Goal: Task Accomplishment & Management: Manage account settings

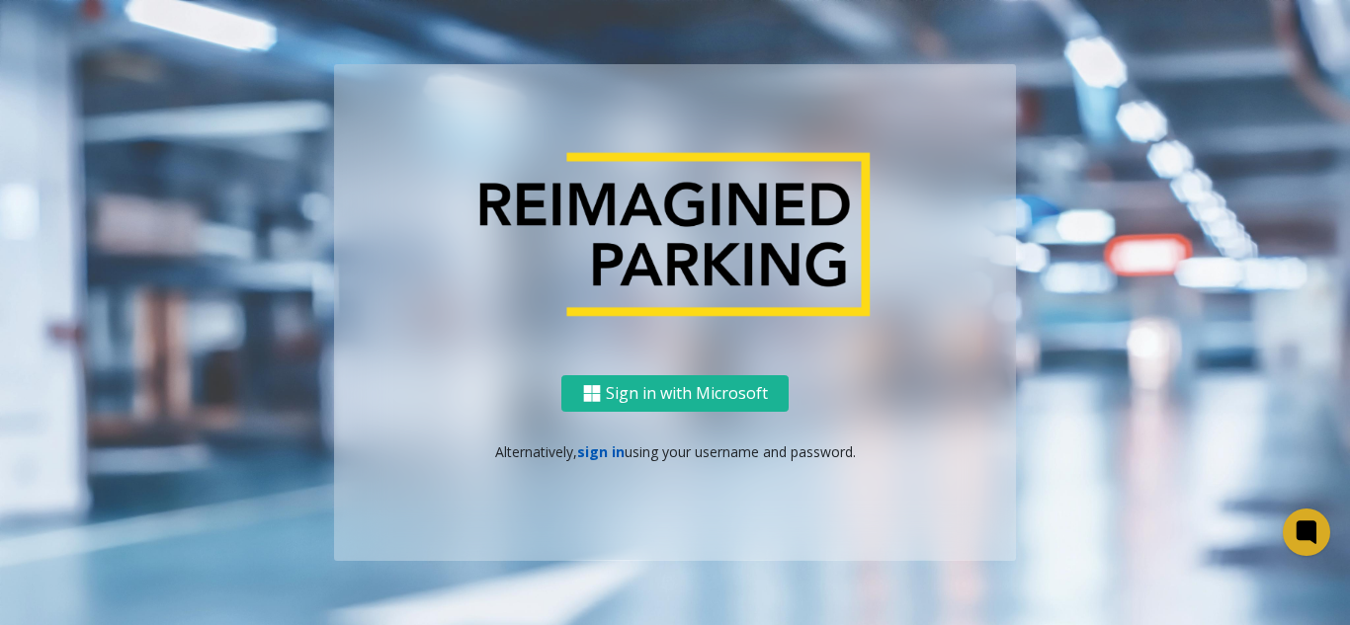
click at [580, 447] on link "sign in" at bounding box center [600, 452] width 47 height 19
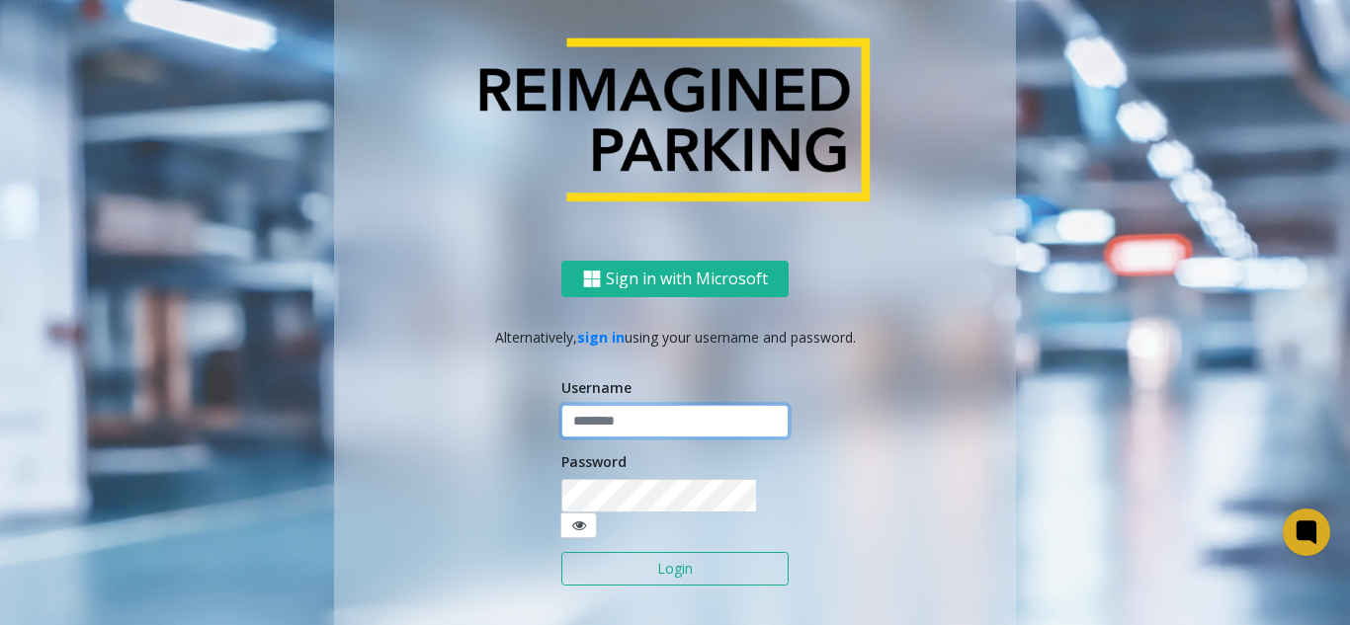
type input "*******"
click at [623, 563] on button "Login" at bounding box center [674, 569] width 227 height 34
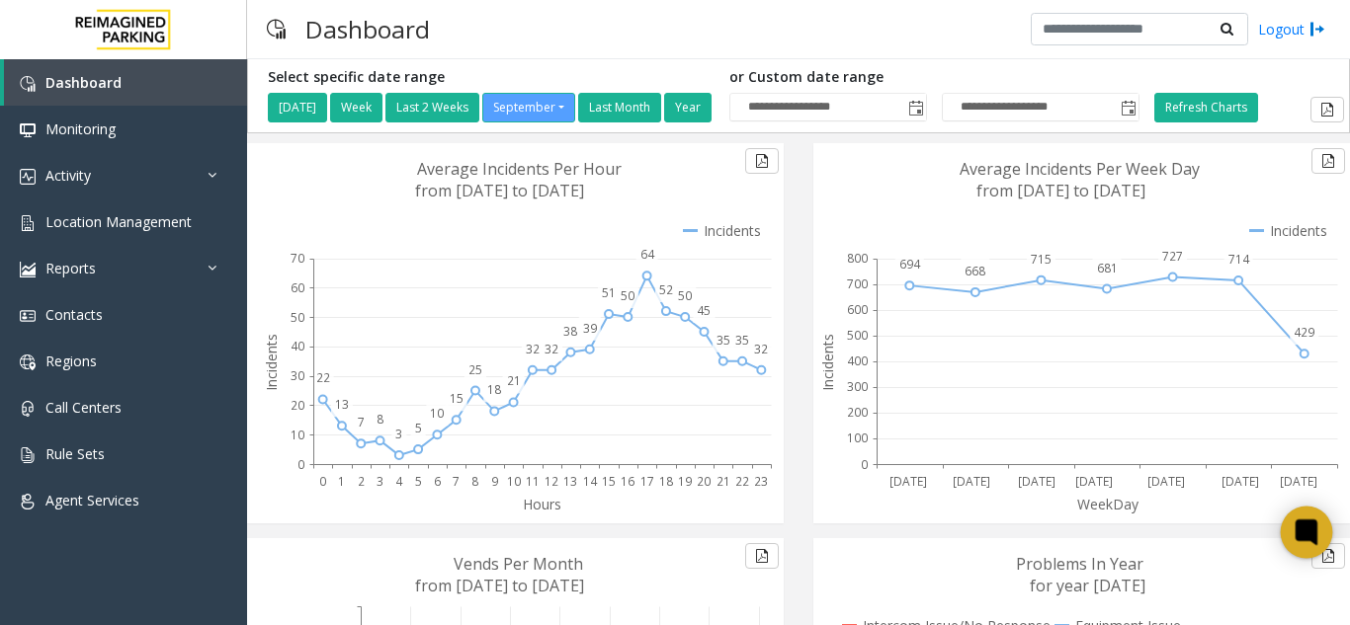
click at [1313, 532] on icon at bounding box center [1305, 532] width 15 height 15
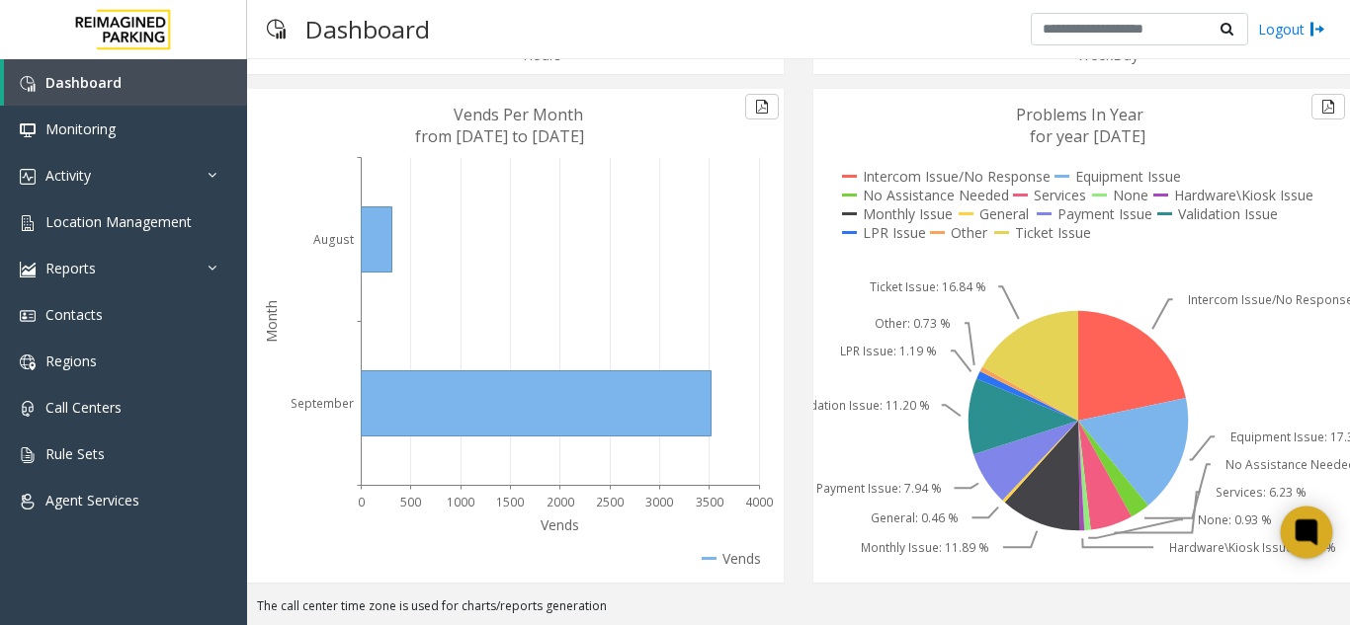
click at [1311, 535] on icon at bounding box center [1305, 532] width 15 height 15
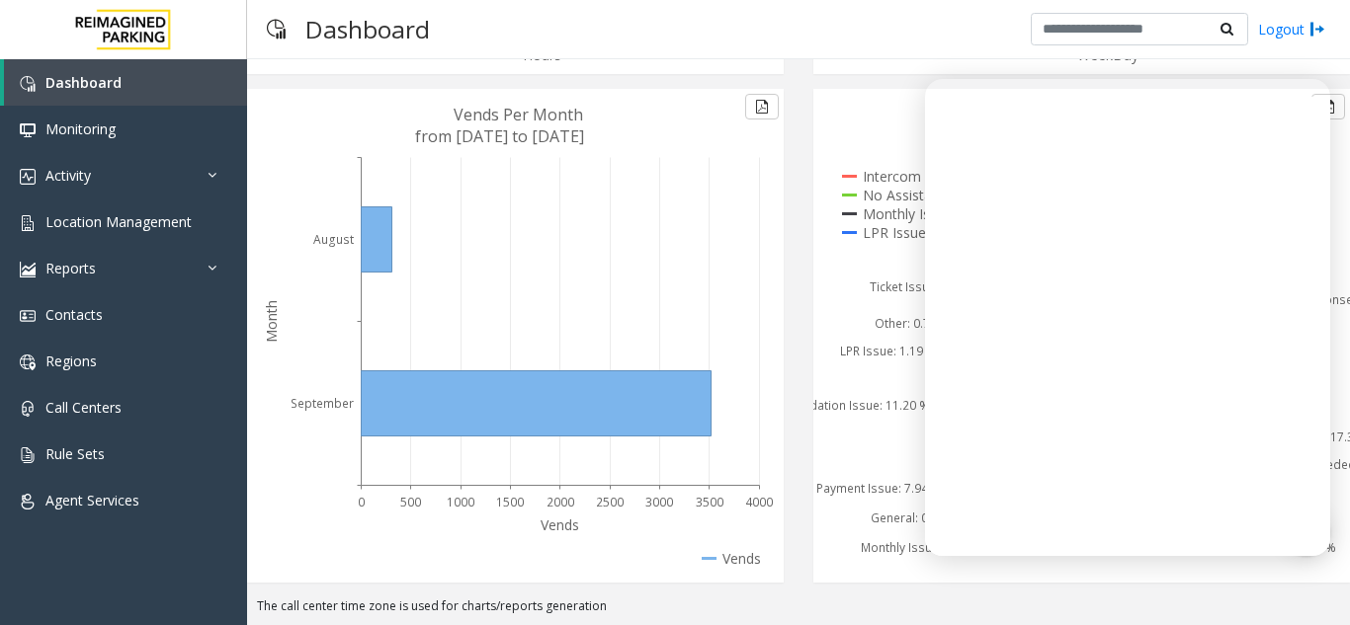
drag, startPoint x: 1334, startPoint y: 534, endPoint x: 1343, endPoint y: 303, distance: 230.4
click at [1343, 303] on div "**********" at bounding box center [798, 342] width 1103 height 566
click at [897, 393] on icon at bounding box center [1078, 336] width 530 height 494
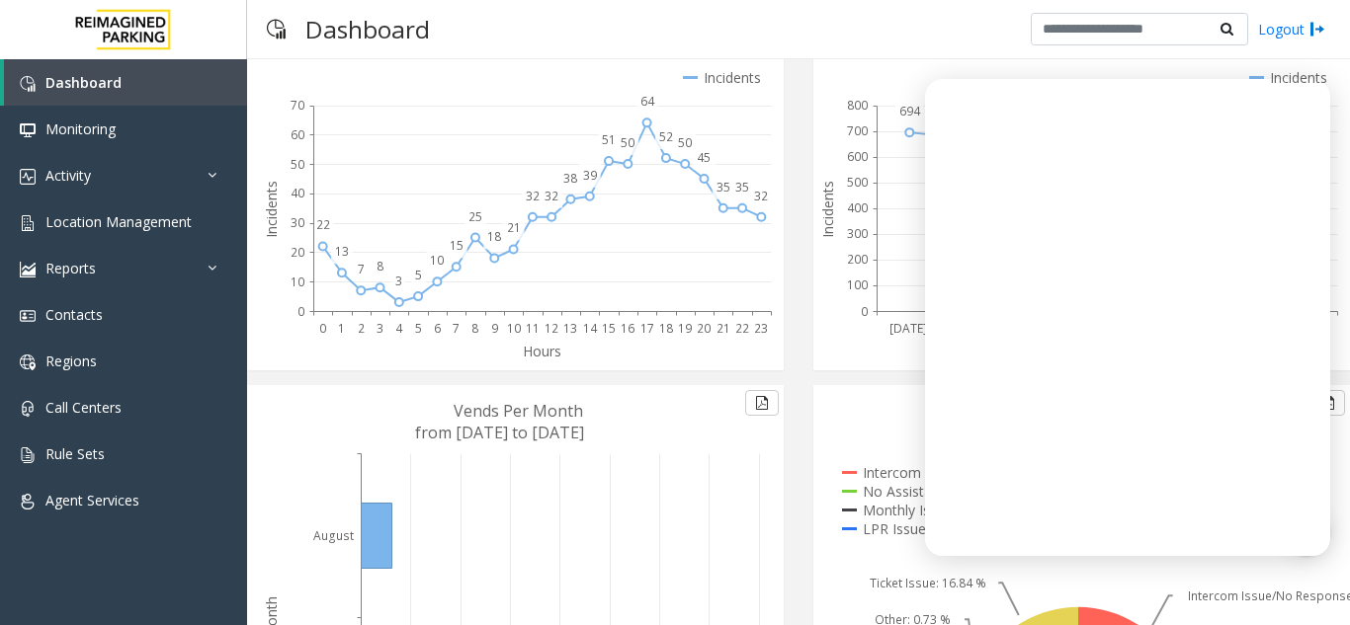
scroll to position [0, 0]
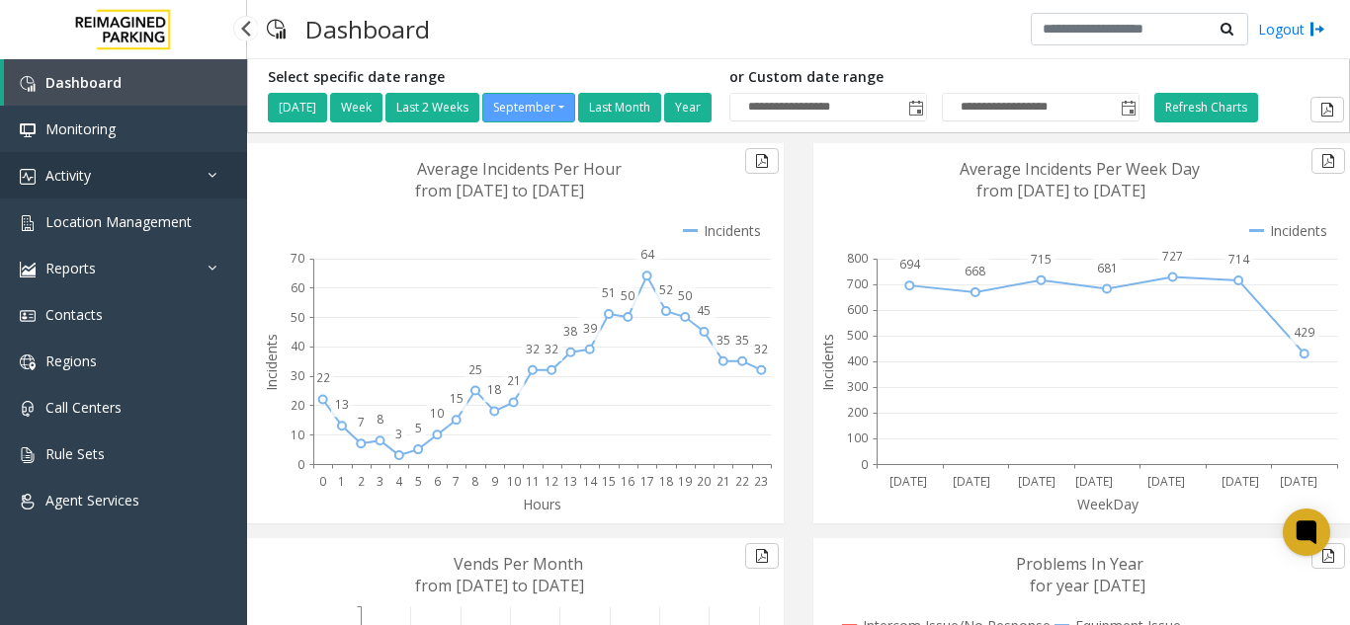
drag, startPoint x: 134, startPoint y: 196, endPoint x: 145, endPoint y: 225, distance: 31.6
click at [134, 196] on link "Activity" at bounding box center [123, 175] width 247 height 46
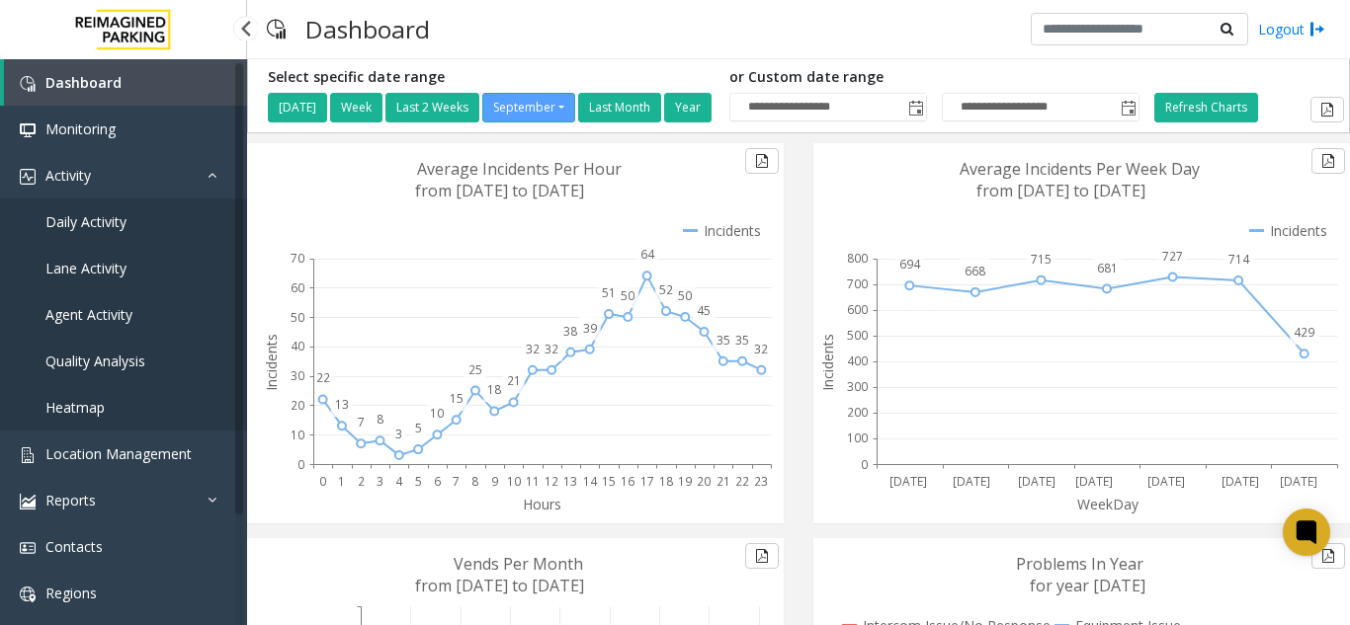
click at [137, 237] on link "Daily Activity" at bounding box center [123, 222] width 247 height 46
click at [206, 230] on link "Daily Activity" at bounding box center [123, 222] width 247 height 46
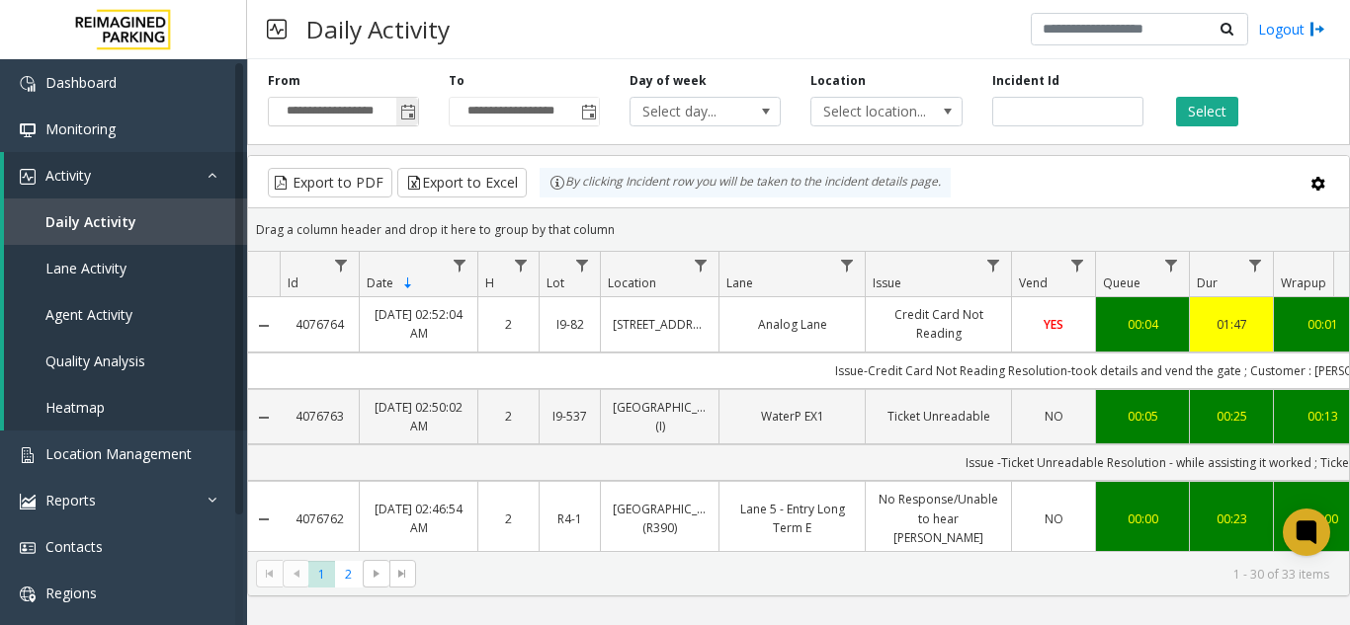
click at [409, 113] on span "Toggle popup" at bounding box center [408, 113] width 16 height 16
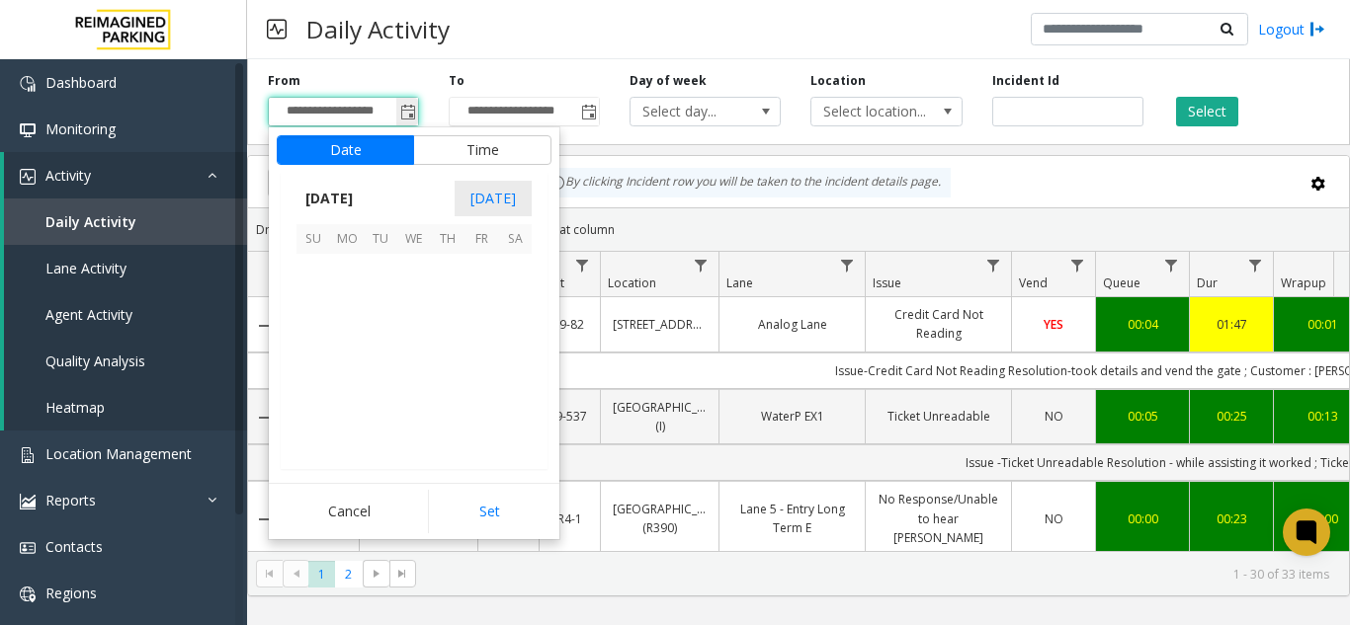
scroll to position [354603, 0]
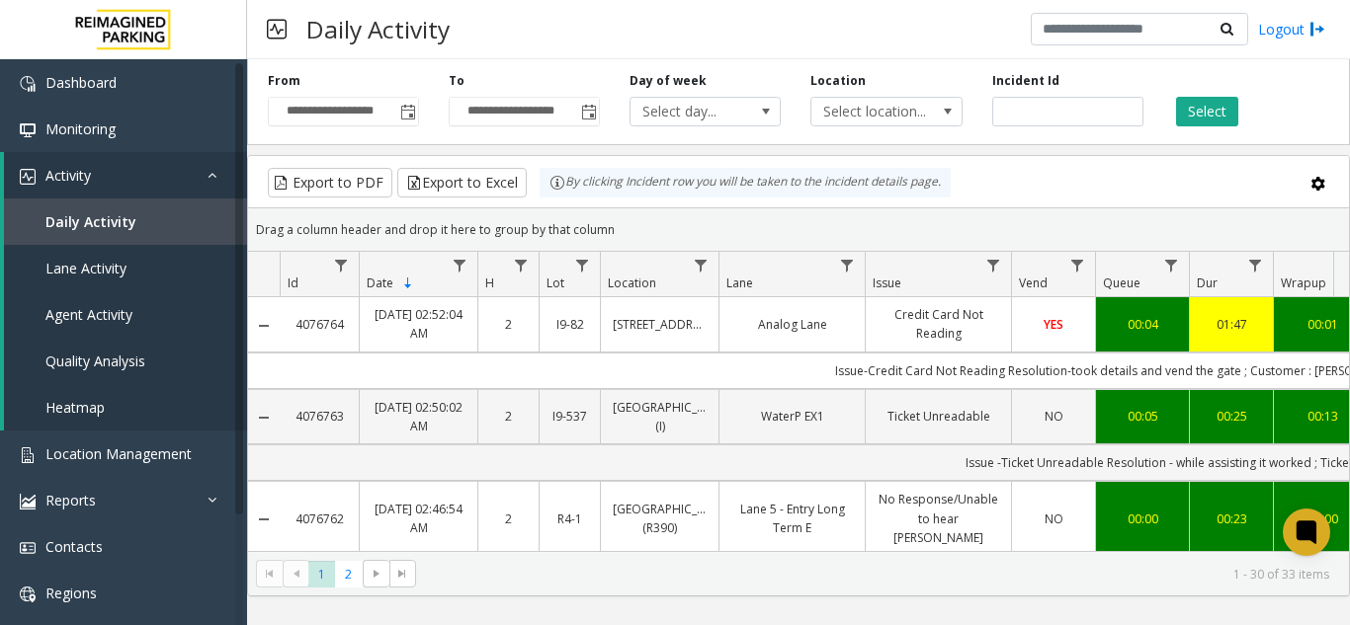
click at [779, 216] on div "Drag a column header and drop it here to group by that column" at bounding box center [798, 229] width 1101 height 35
click at [399, 114] on span "Toggle popup" at bounding box center [407, 112] width 22 height 32
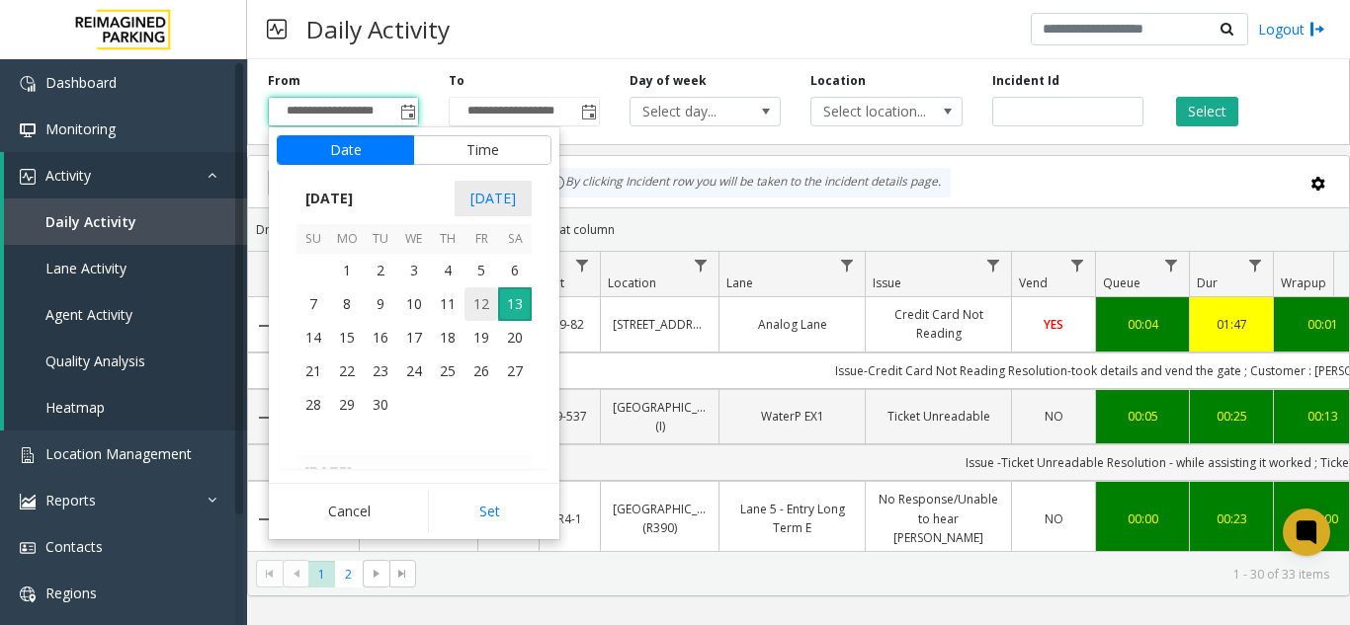
click at [475, 305] on span "12" at bounding box center [481, 305] width 34 height 34
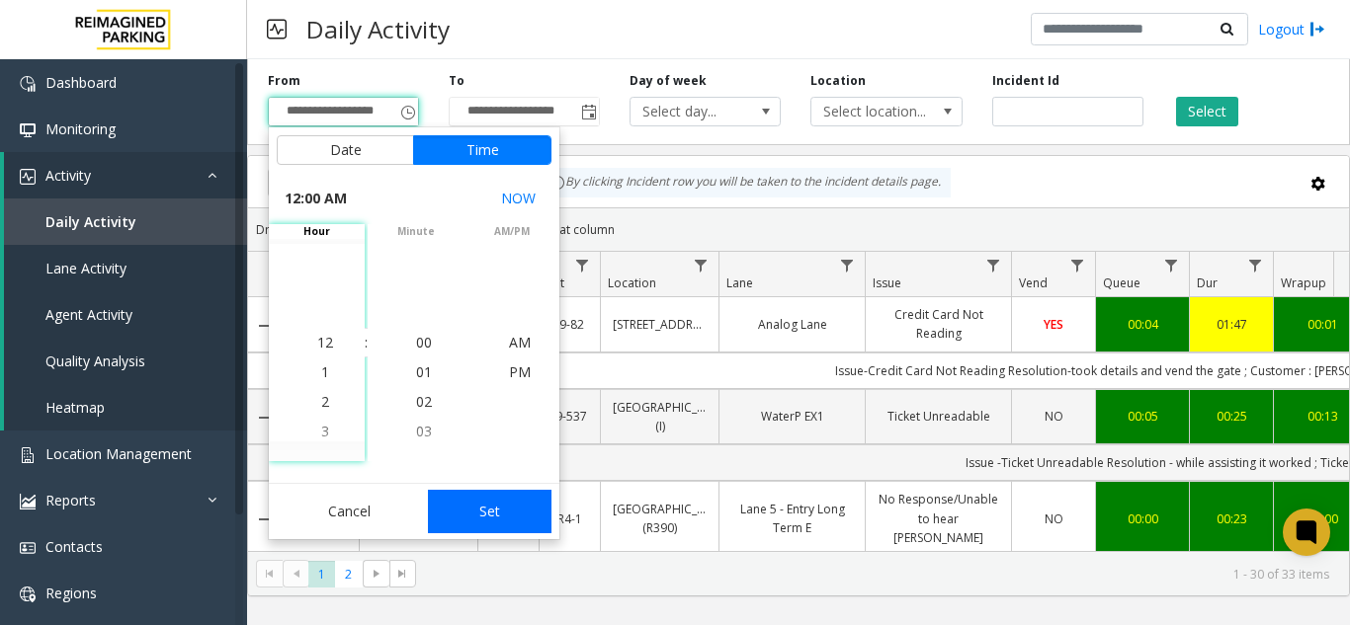
click at [475, 501] on button "Set" at bounding box center [490, 511] width 124 height 43
type input "**********"
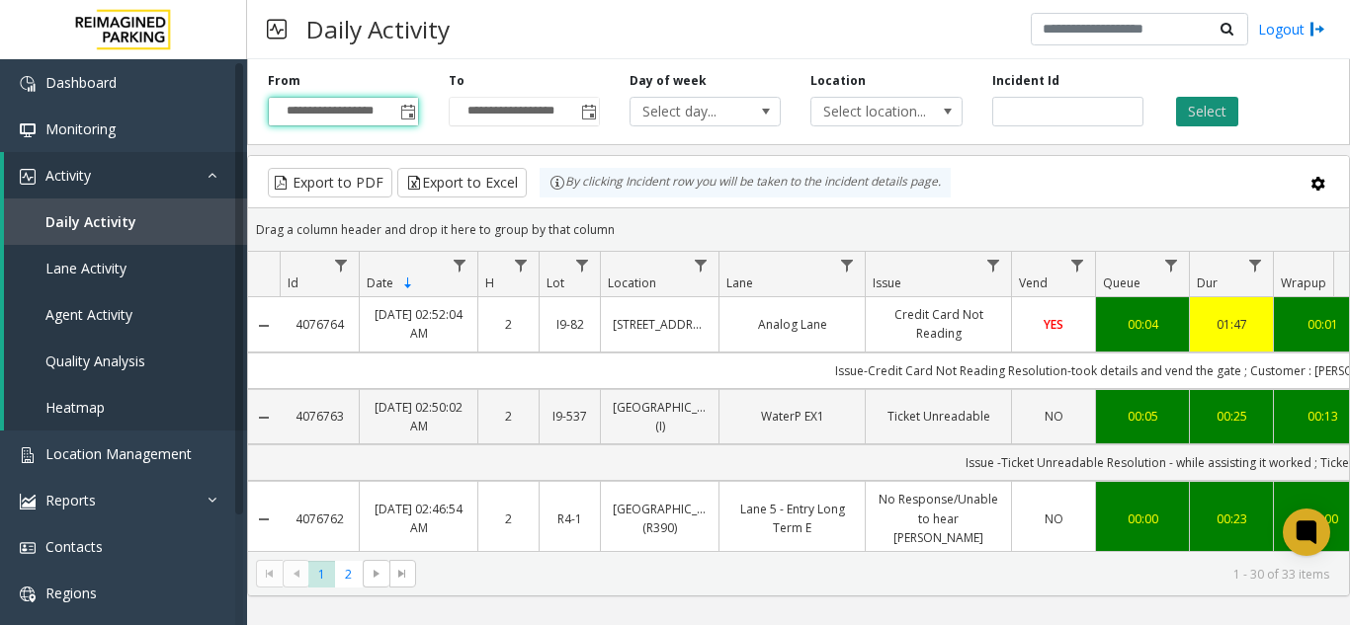
click at [1191, 117] on button "Select" at bounding box center [1207, 112] width 62 height 30
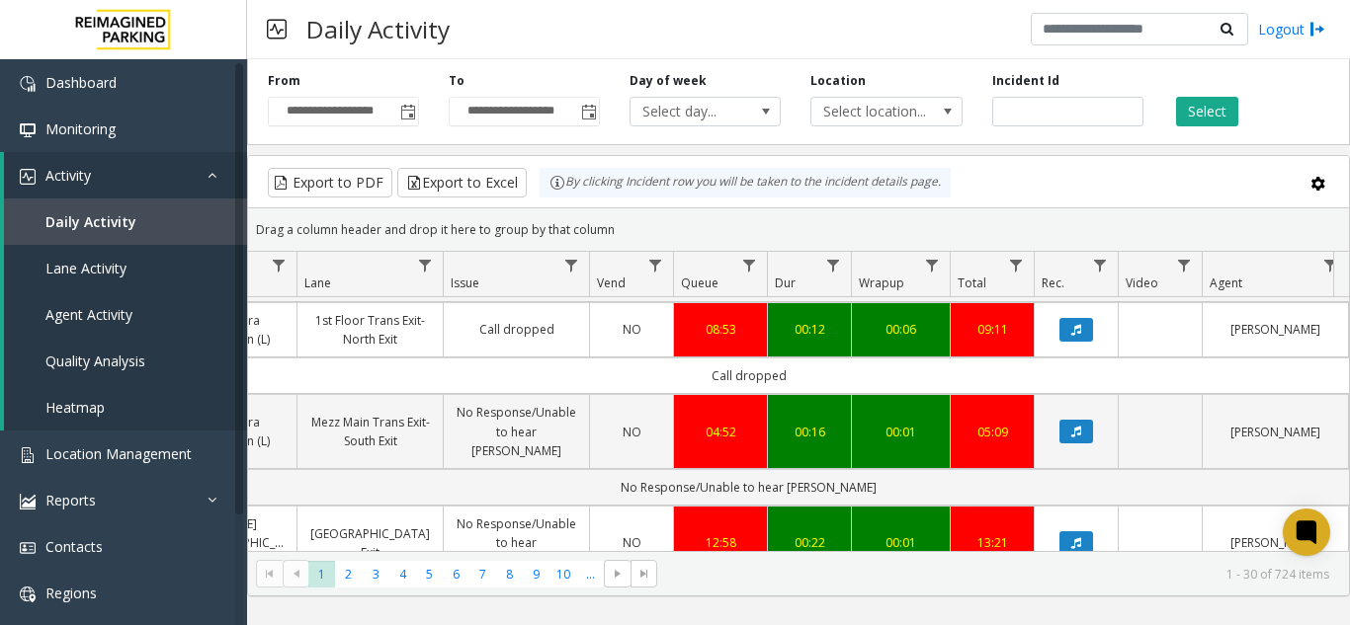
scroll to position [2818, 422]
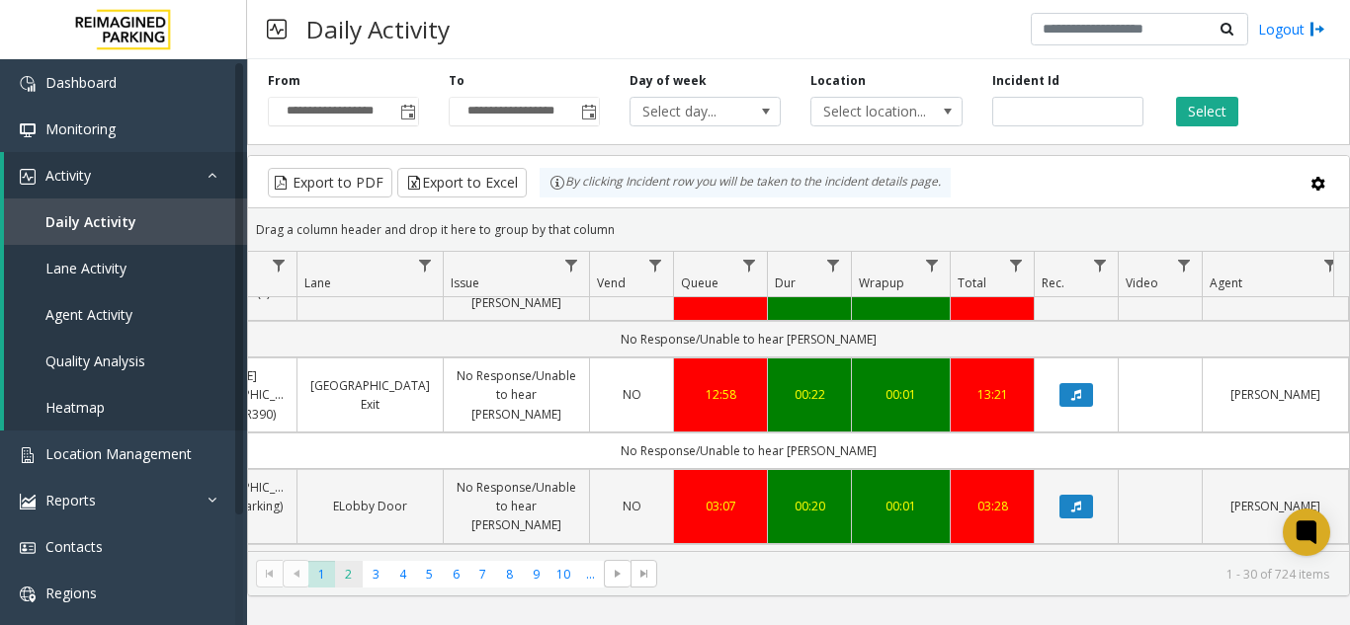
click at [348, 573] on span "2" at bounding box center [348, 574] width 27 height 27
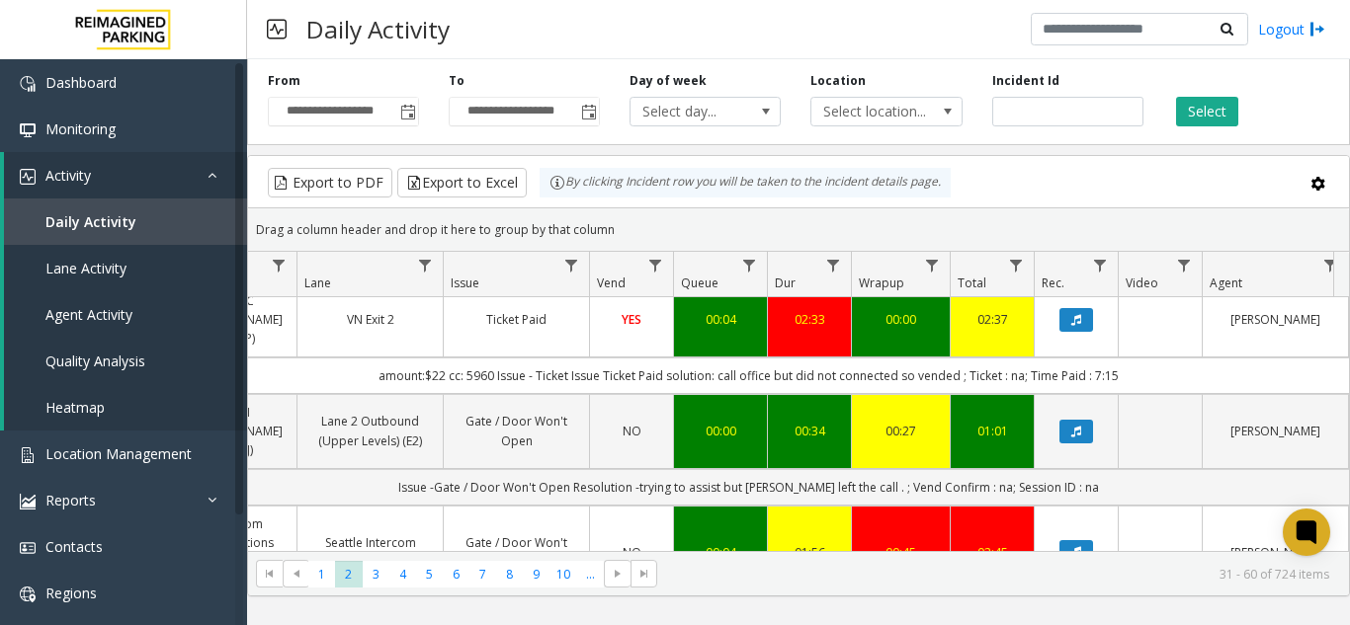
scroll to position [2762, 422]
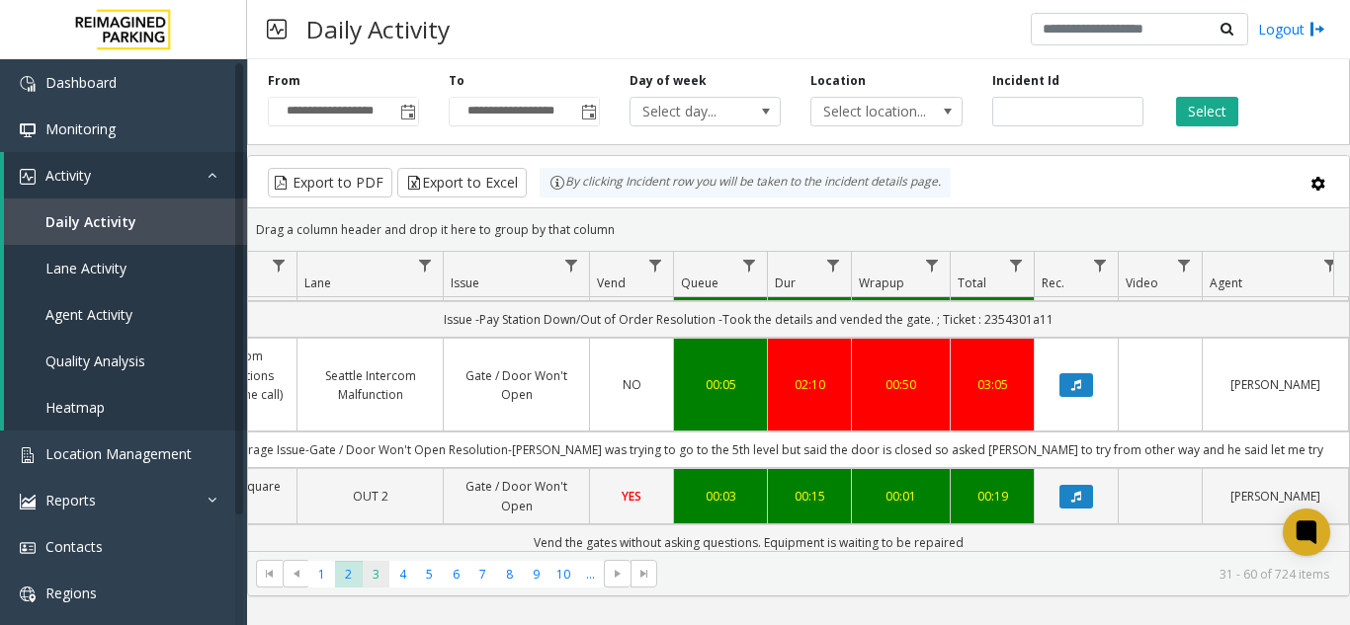
click at [369, 587] on span "3" at bounding box center [376, 574] width 27 height 27
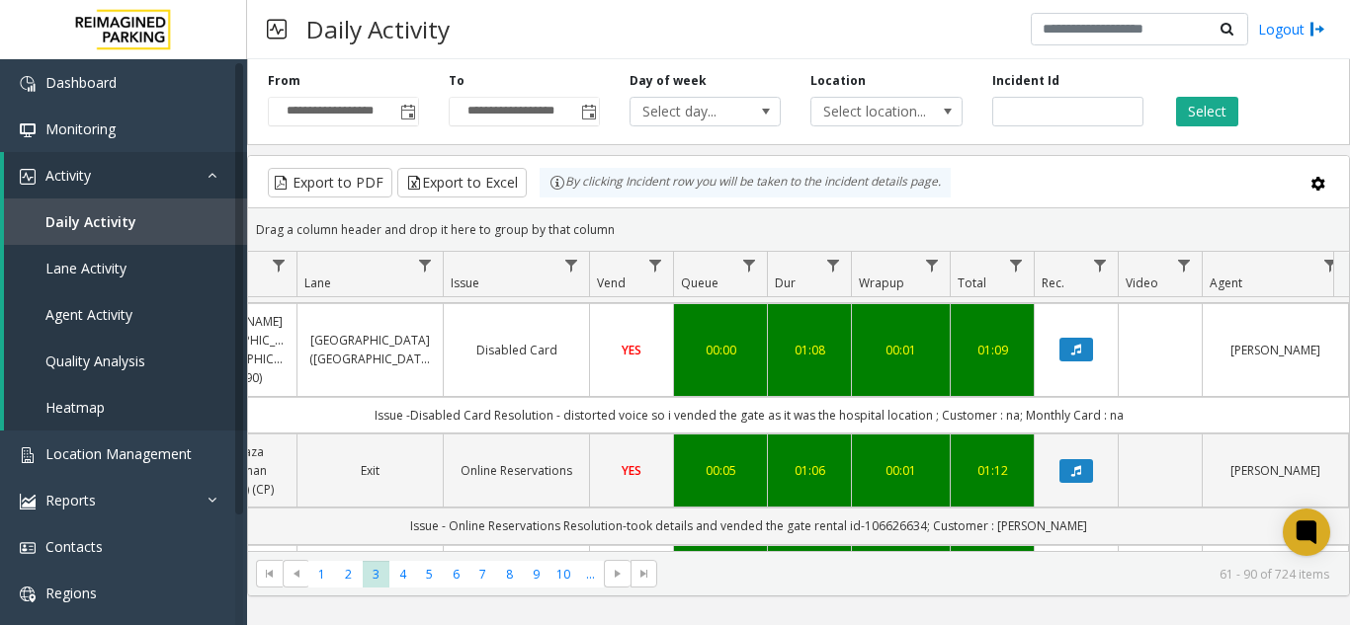
scroll to position [2932, 422]
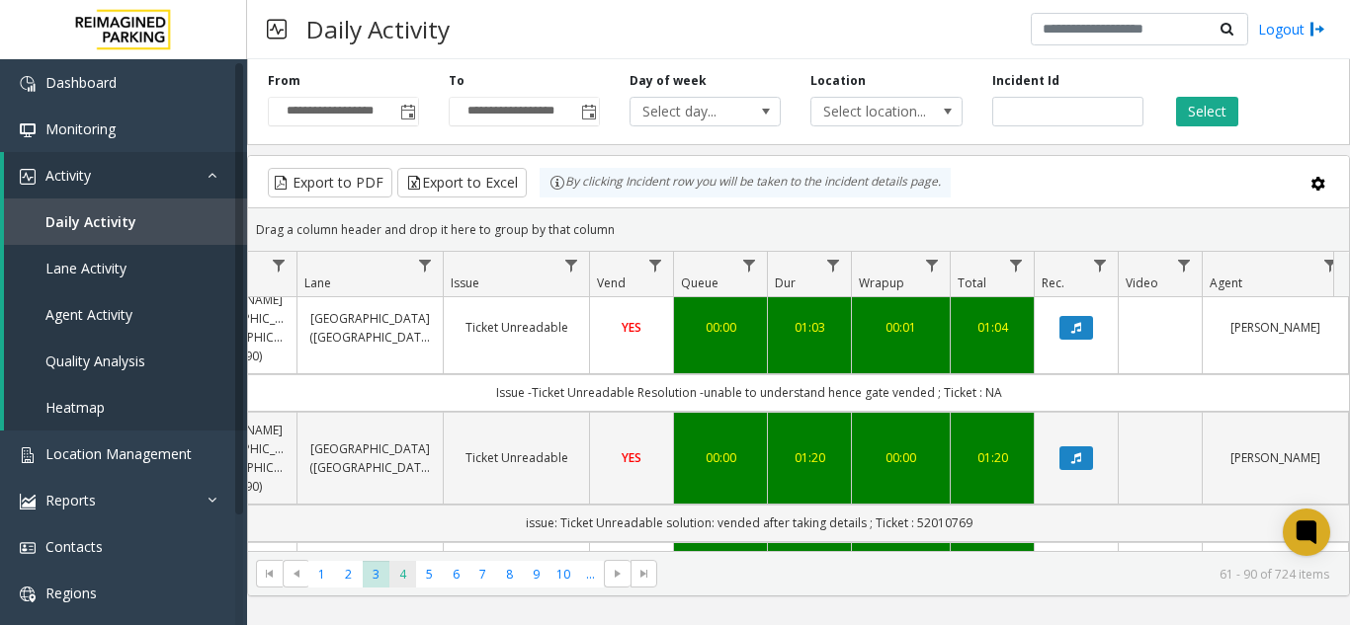
click at [391, 568] on span "4" at bounding box center [402, 574] width 27 height 27
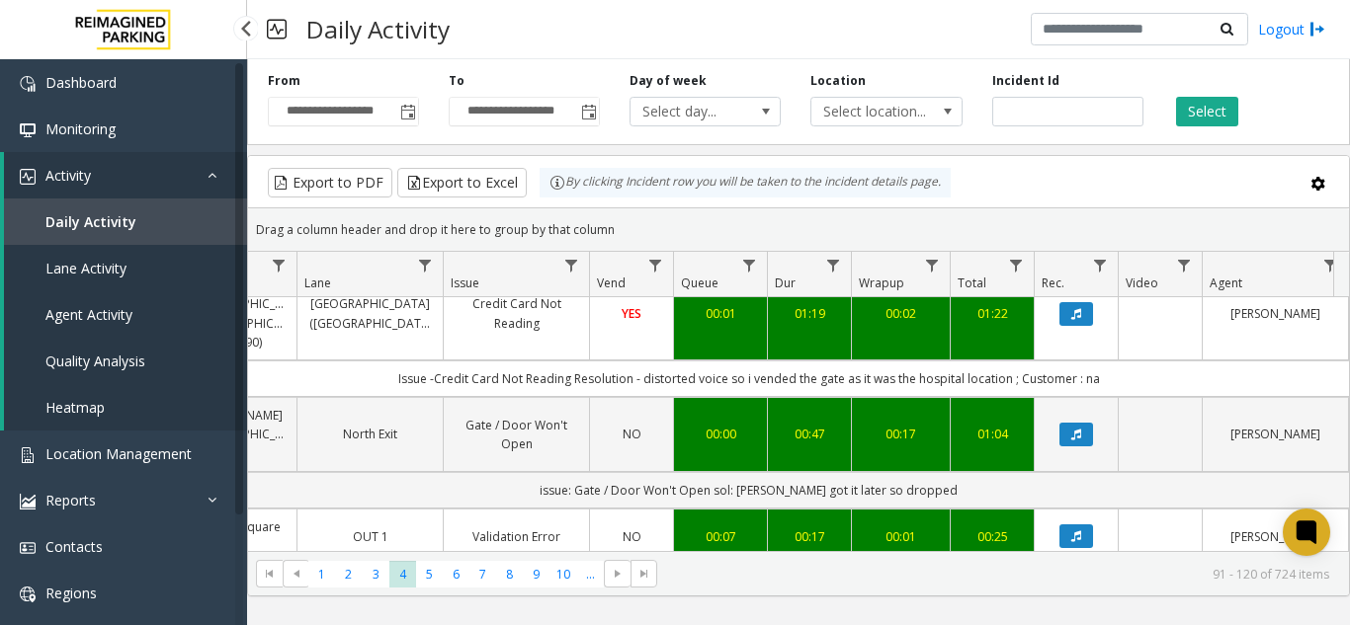
scroll to position [2743, 422]
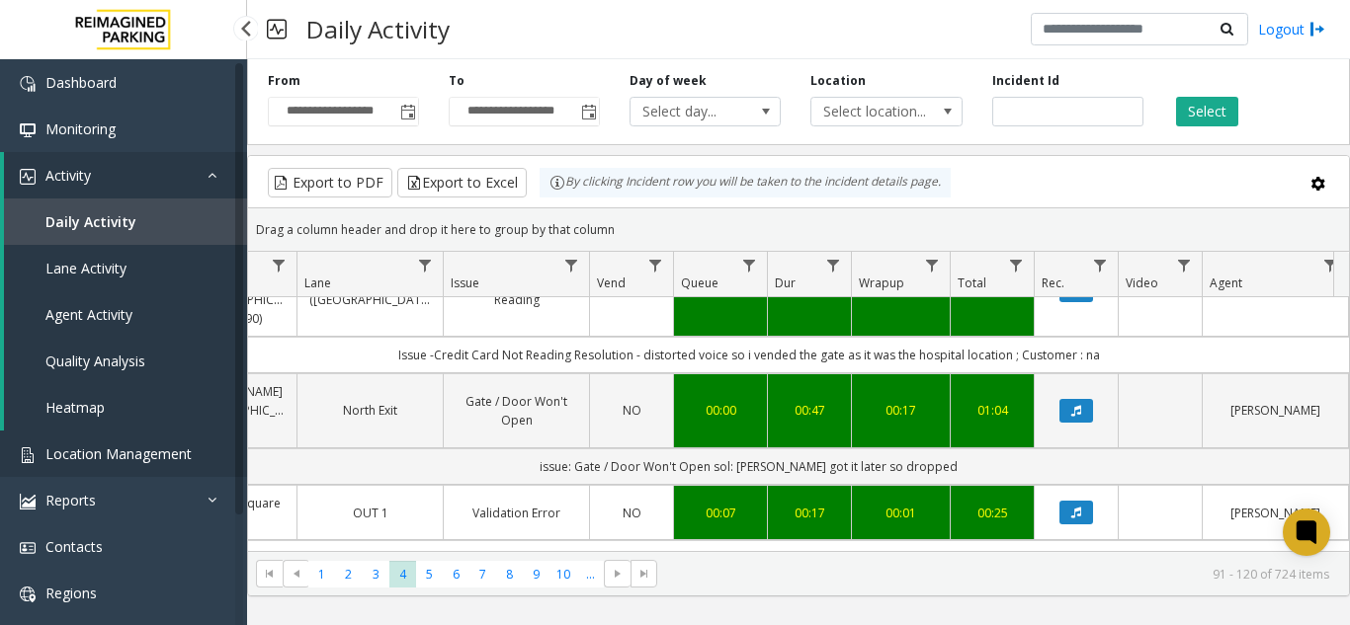
click at [122, 436] on link "Location Management" at bounding box center [123, 454] width 247 height 46
click at [124, 442] on link "Location Management" at bounding box center [123, 454] width 247 height 46
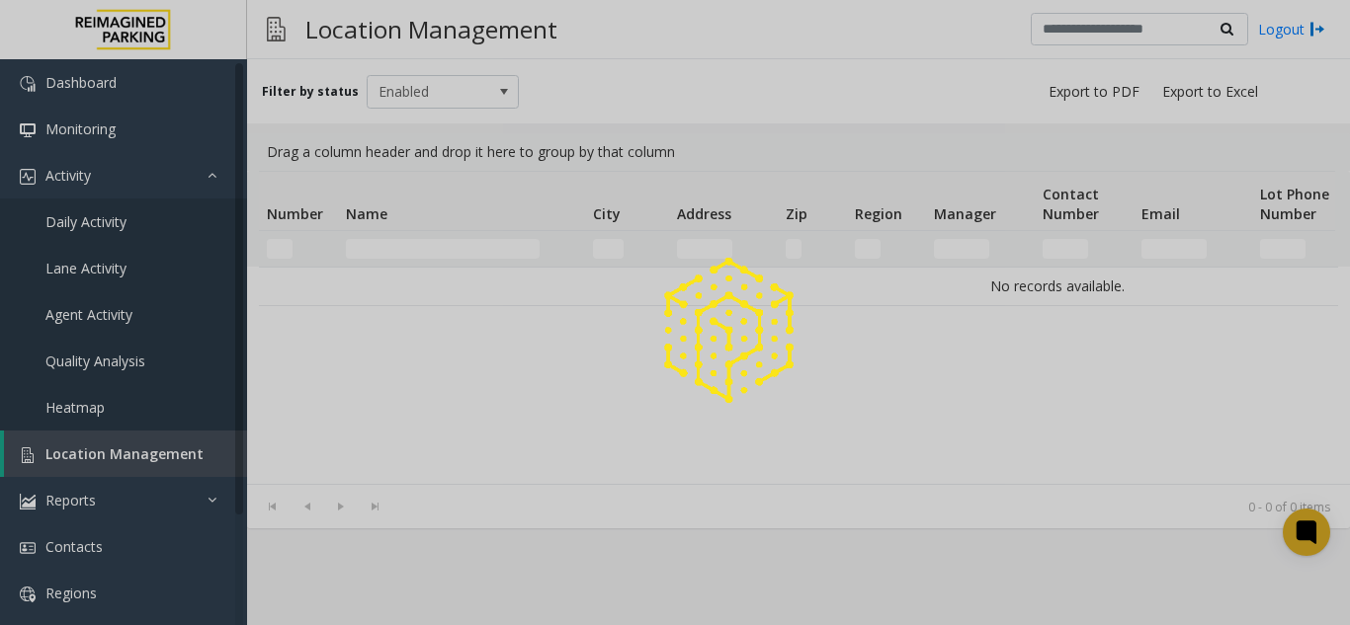
click at [178, 451] on div at bounding box center [675, 312] width 1350 height 625
